Goal: Task Accomplishment & Management: Manage account settings

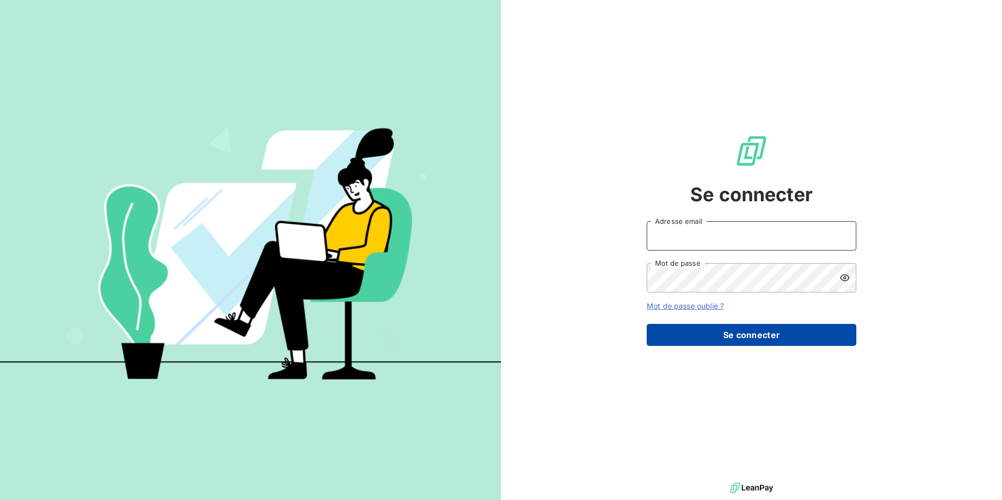
type input "[PERSON_NAME][EMAIL_ADDRESS][DOMAIN_NAME]"
click at [738, 330] on button "Se connecter" at bounding box center [751, 335] width 210 height 22
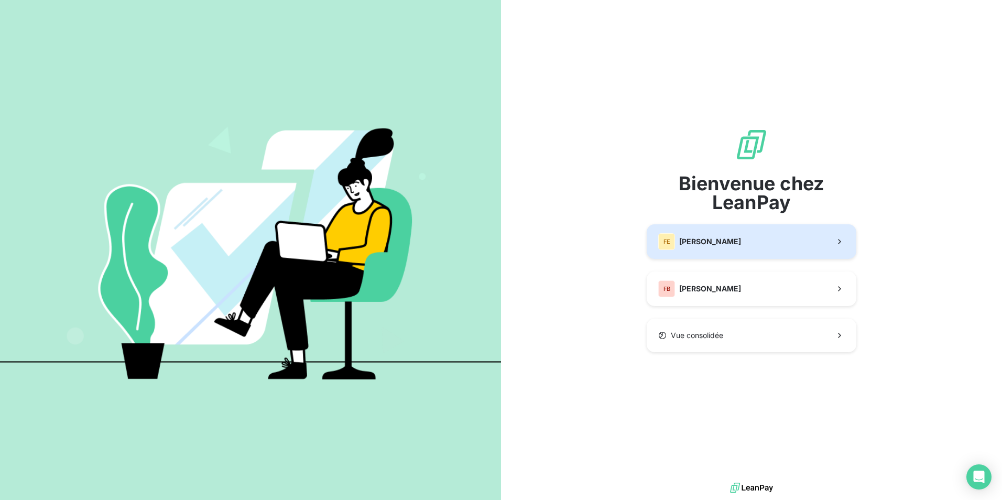
click at [711, 234] on div "[PERSON_NAME]" at bounding box center [699, 241] width 83 height 17
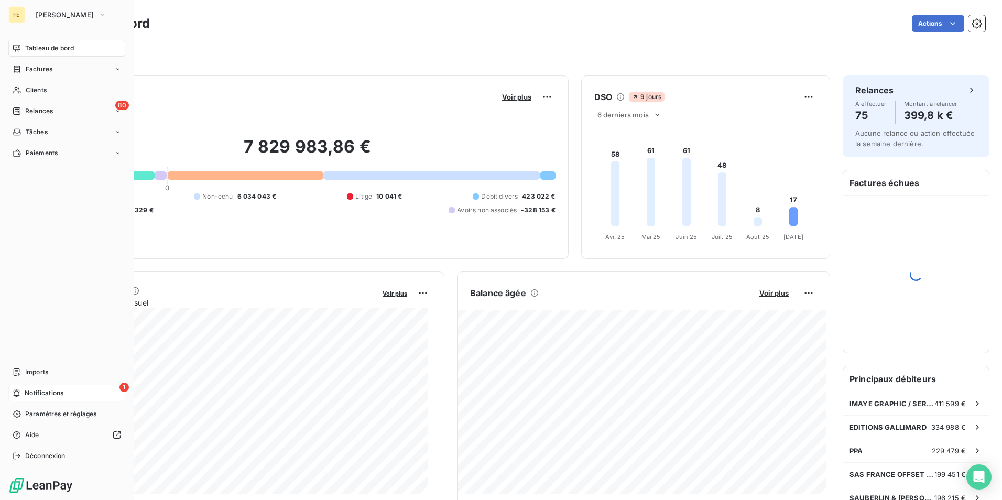
click at [66, 392] on div "1 Notifications" at bounding box center [66, 392] width 117 height 17
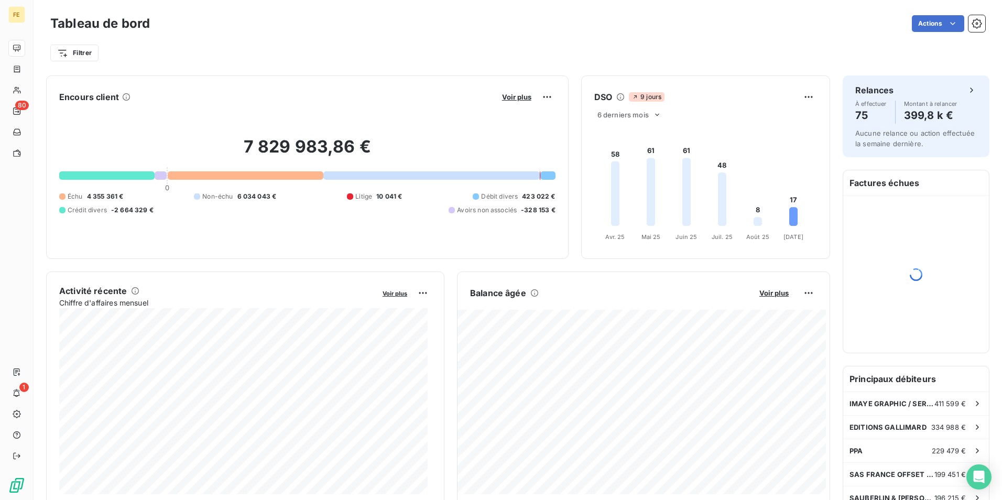
click at [418, 52] on div "Filtrer" at bounding box center [517, 53] width 934 height 20
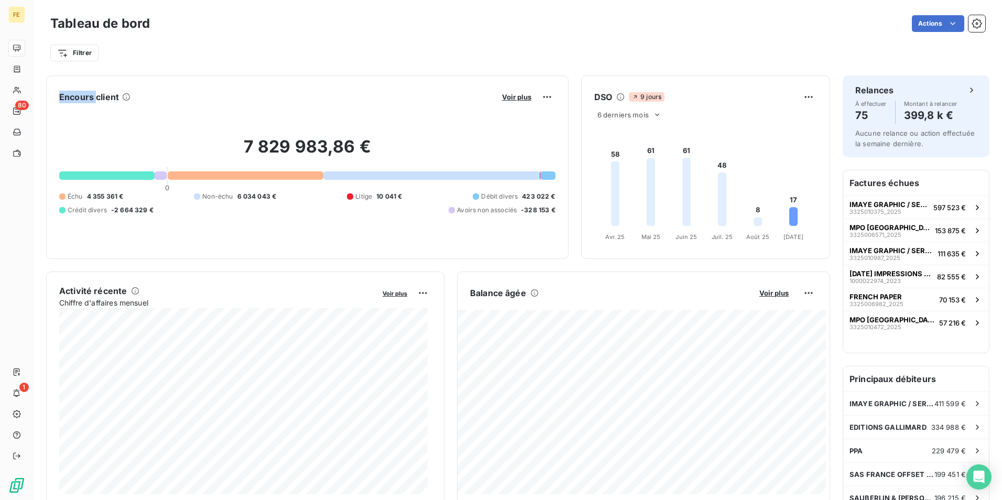
click at [944, 21] on html "FE 80 1 Tableau de bord Actions Filtrer Encours client Voir plus 7 829 983,86 €…" at bounding box center [501, 250] width 1002 height 500
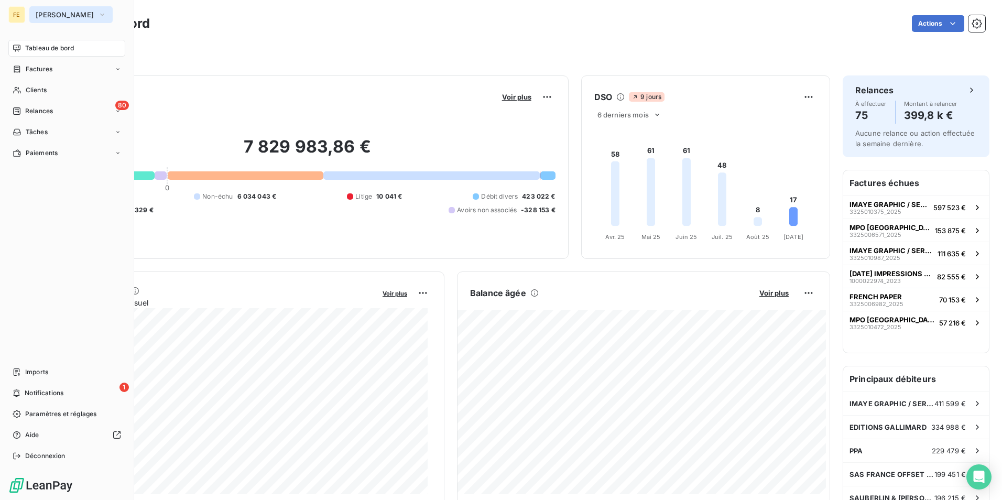
click at [98, 15] on icon "button" at bounding box center [102, 14] width 8 height 10
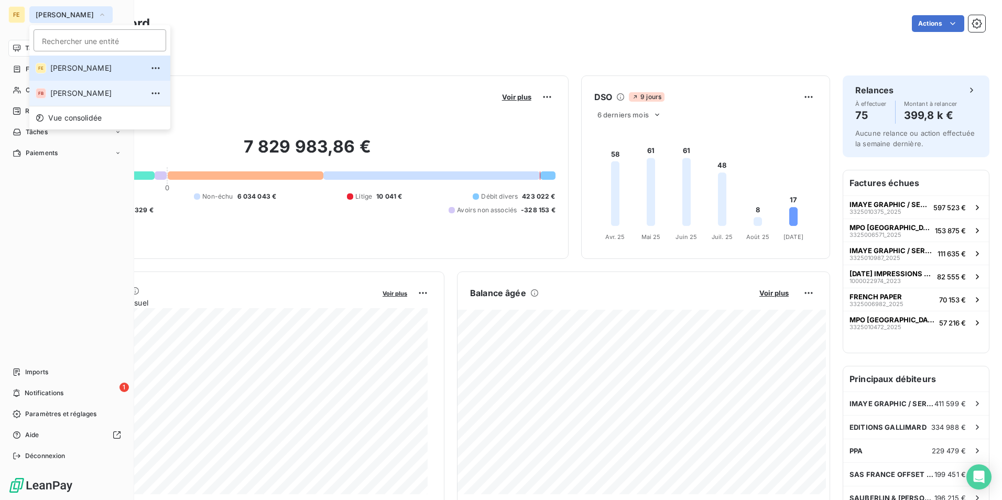
click at [76, 99] on li "FB [PERSON_NAME]" at bounding box center [99, 93] width 141 height 25
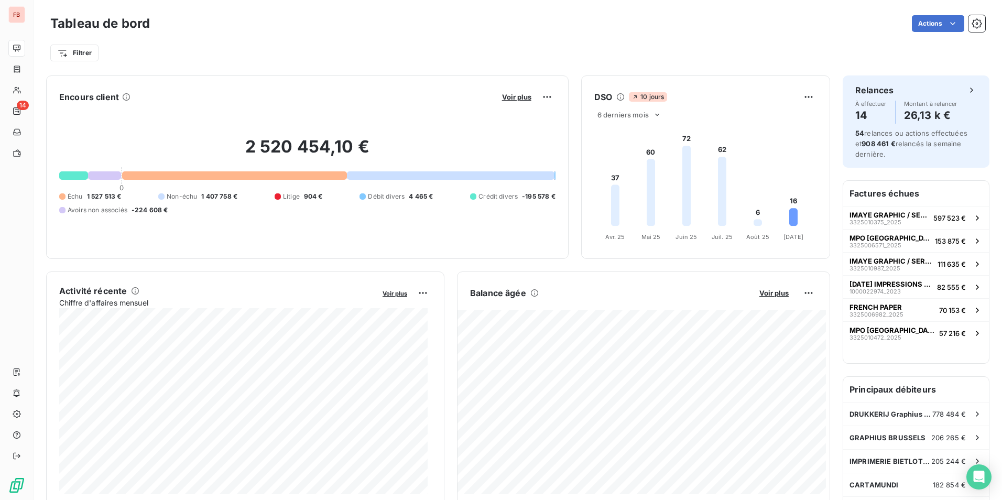
click at [621, 29] on div "Actions" at bounding box center [573, 23] width 822 height 17
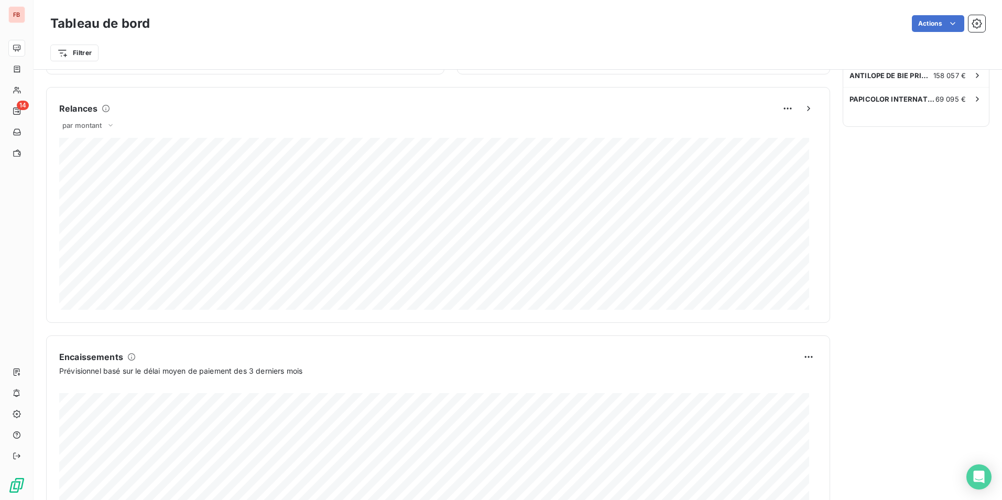
scroll to position [521, 0]
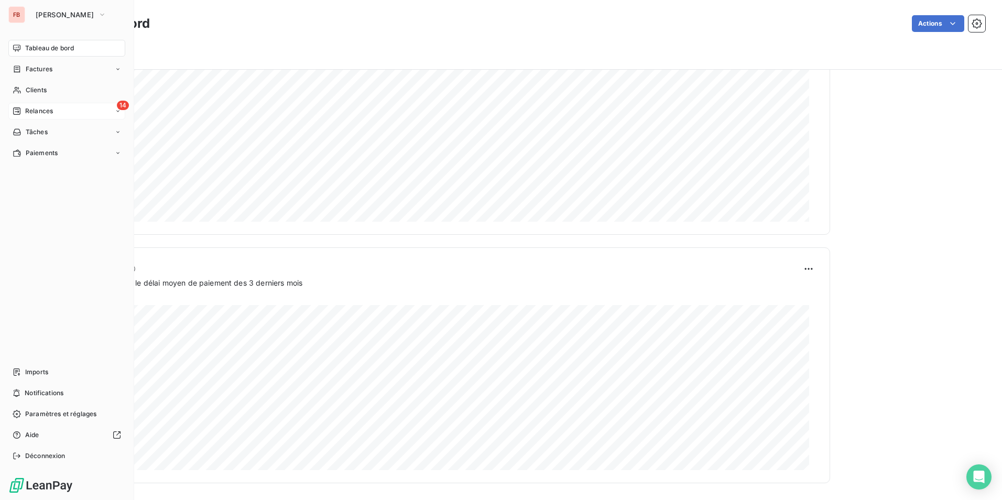
click at [122, 114] on div "14 Relances" at bounding box center [66, 111] width 117 height 17
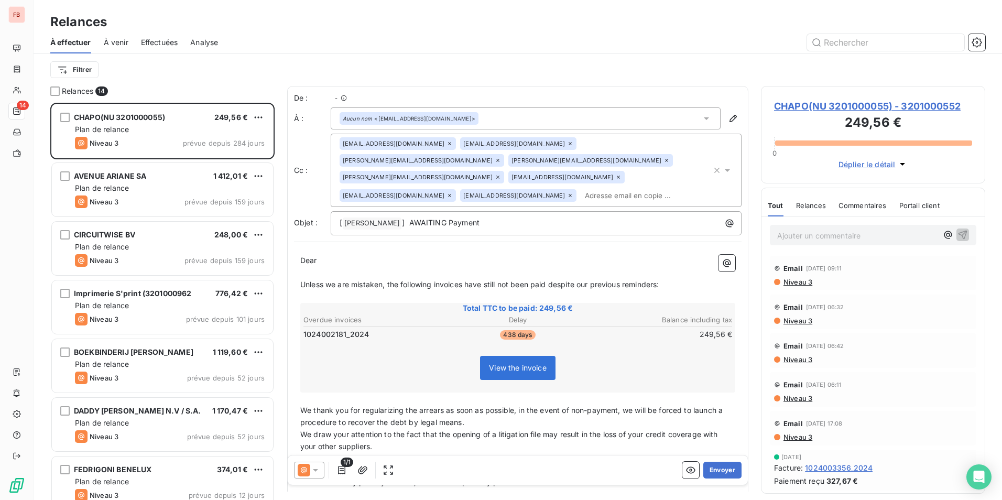
scroll to position [389, 216]
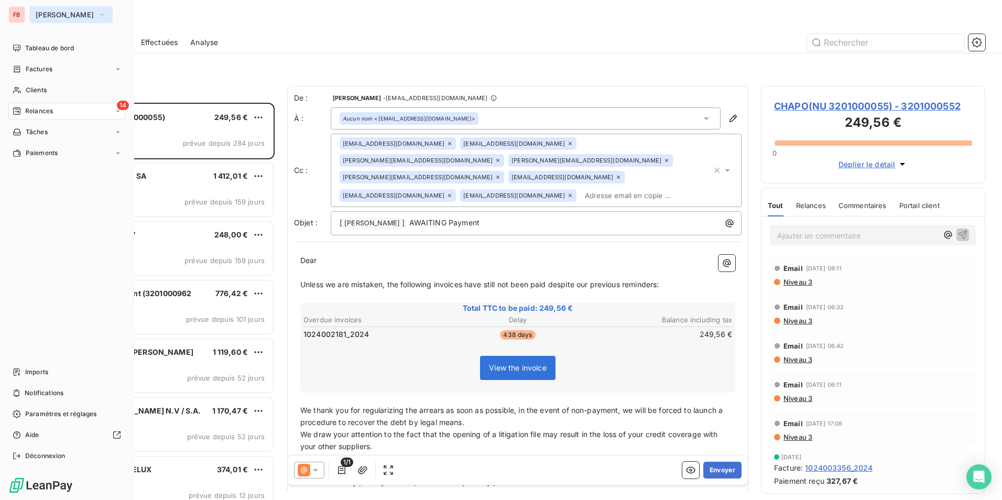
click at [106, 10] on icon "button" at bounding box center [102, 14] width 8 height 10
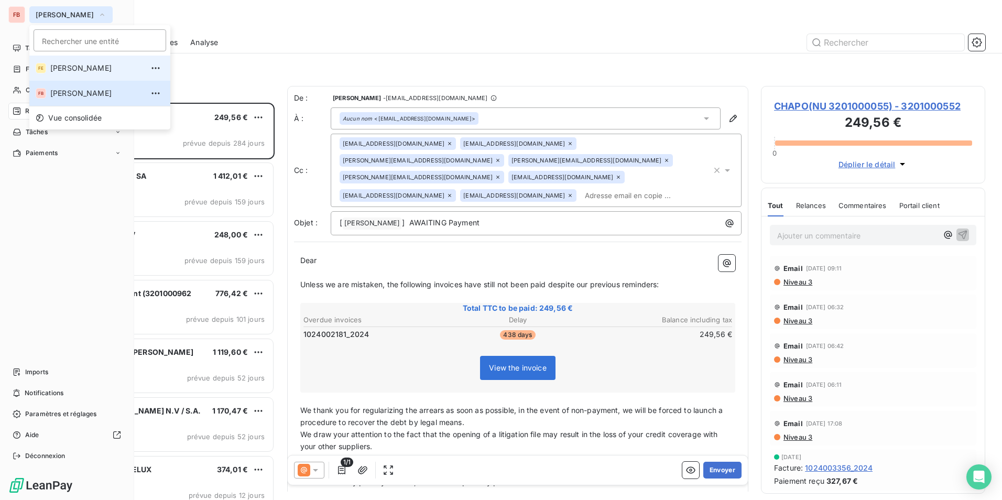
click at [98, 69] on span "[PERSON_NAME]" at bounding box center [96, 68] width 93 height 10
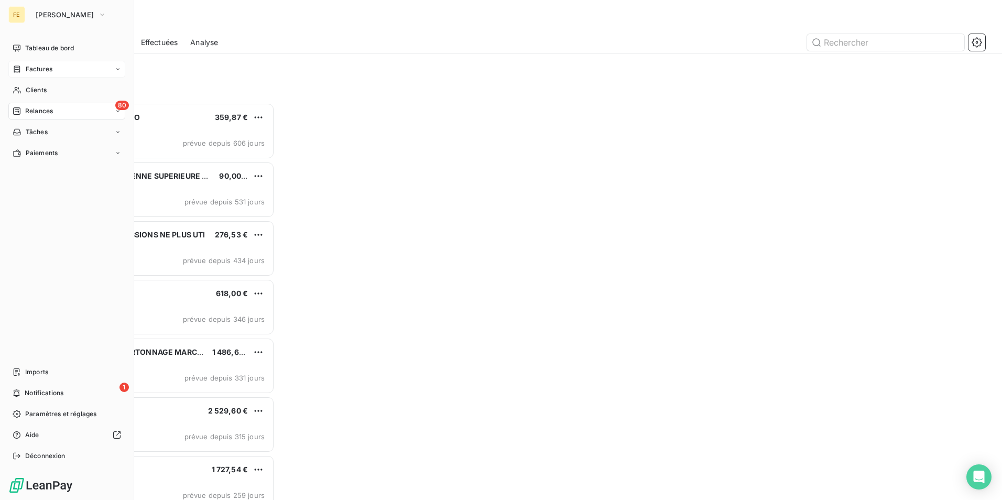
scroll to position [389, 216]
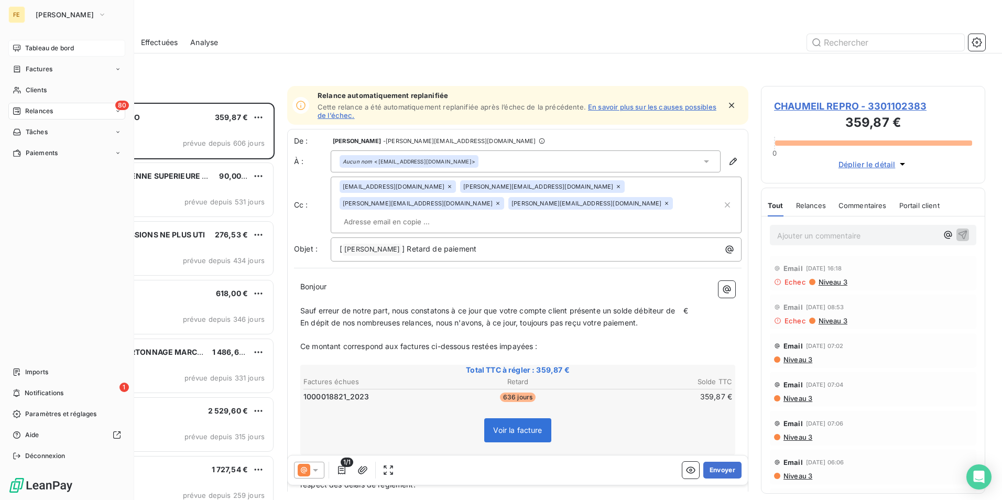
click at [43, 51] on span "Tableau de bord" at bounding box center [49, 47] width 49 height 9
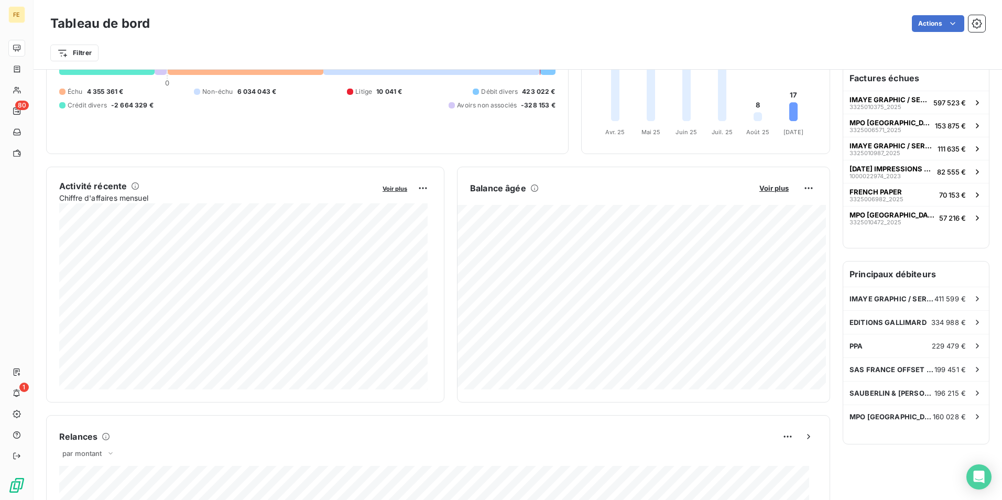
scroll to position [210, 0]
